Goal: Find specific page/section: Find specific page/section

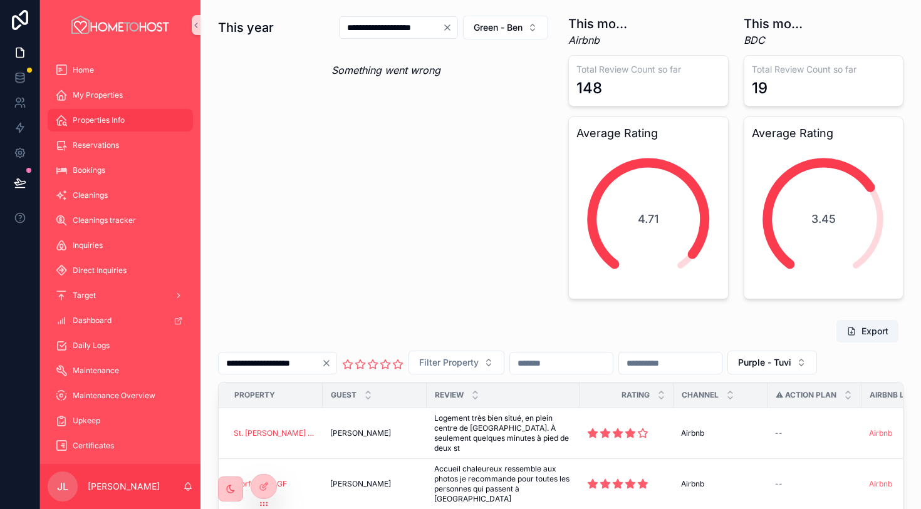
click at [130, 119] on div "Properties Info" at bounding box center [120, 120] width 130 height 20
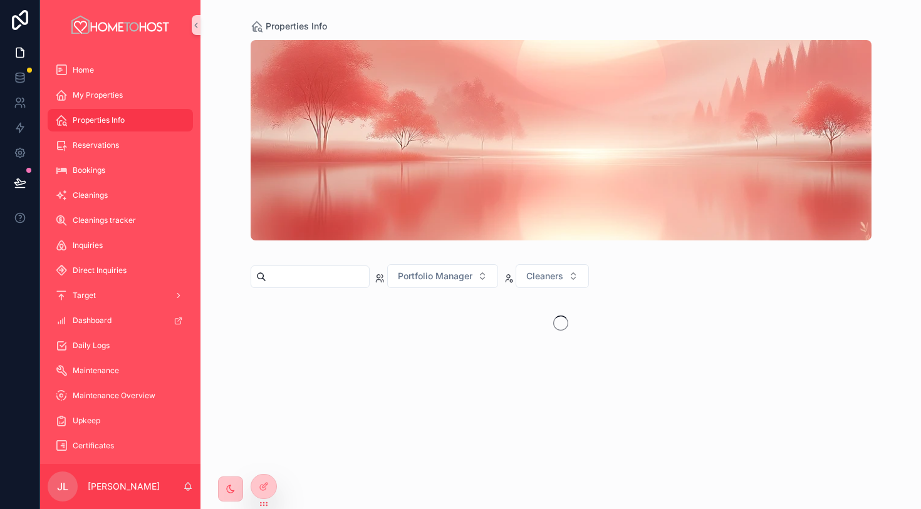
click at [322, 289] on div "Portfolio Manager Cleaners" at bounding box center [561, 212] width 621 height 358
click at [319, 273] on input "text" at bounding box center [317, 277] width 103 height 18
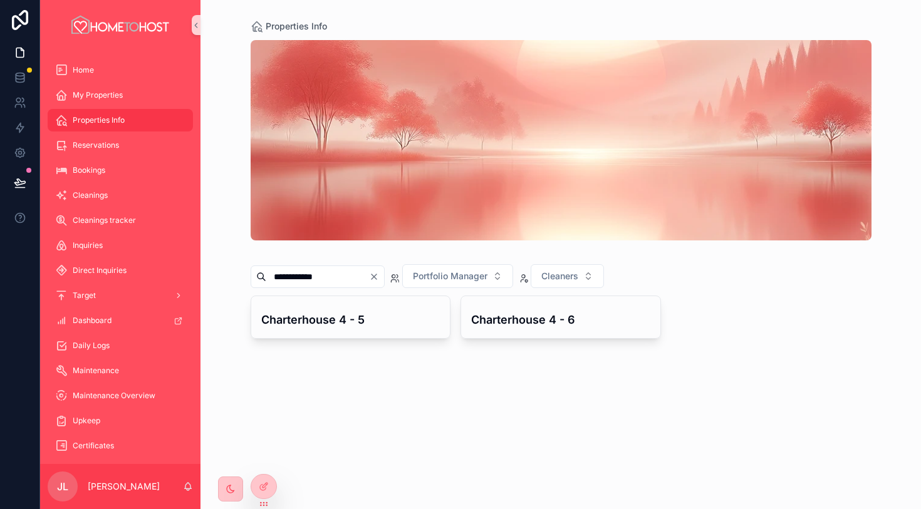
type input "**********"
click at [351, 325] on h4 "Charterhouse 4 - 5" at bounding box center [350, 319] width 179 height 17
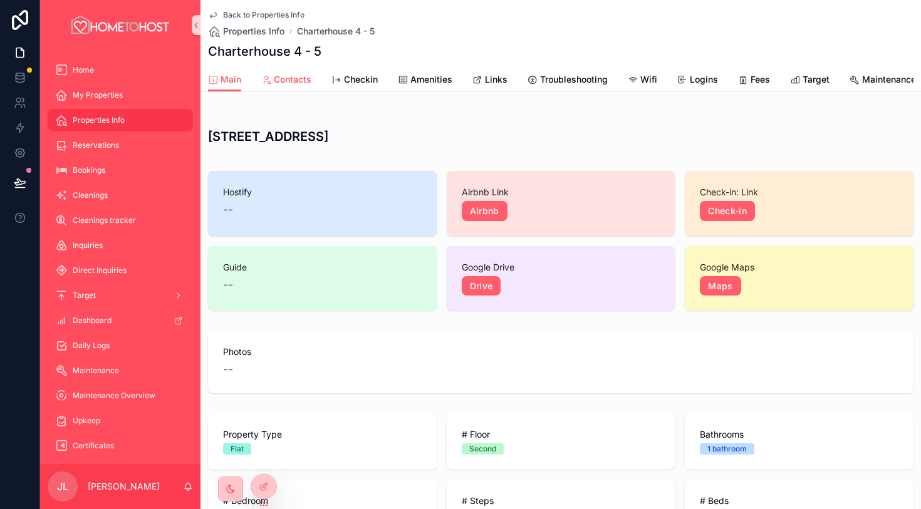
click at [298, 83] on span "Contacts" at bounding box center [293, 79] width 38 height 13
